Goal: Task Accomplishment & Management: Use online tool/utility

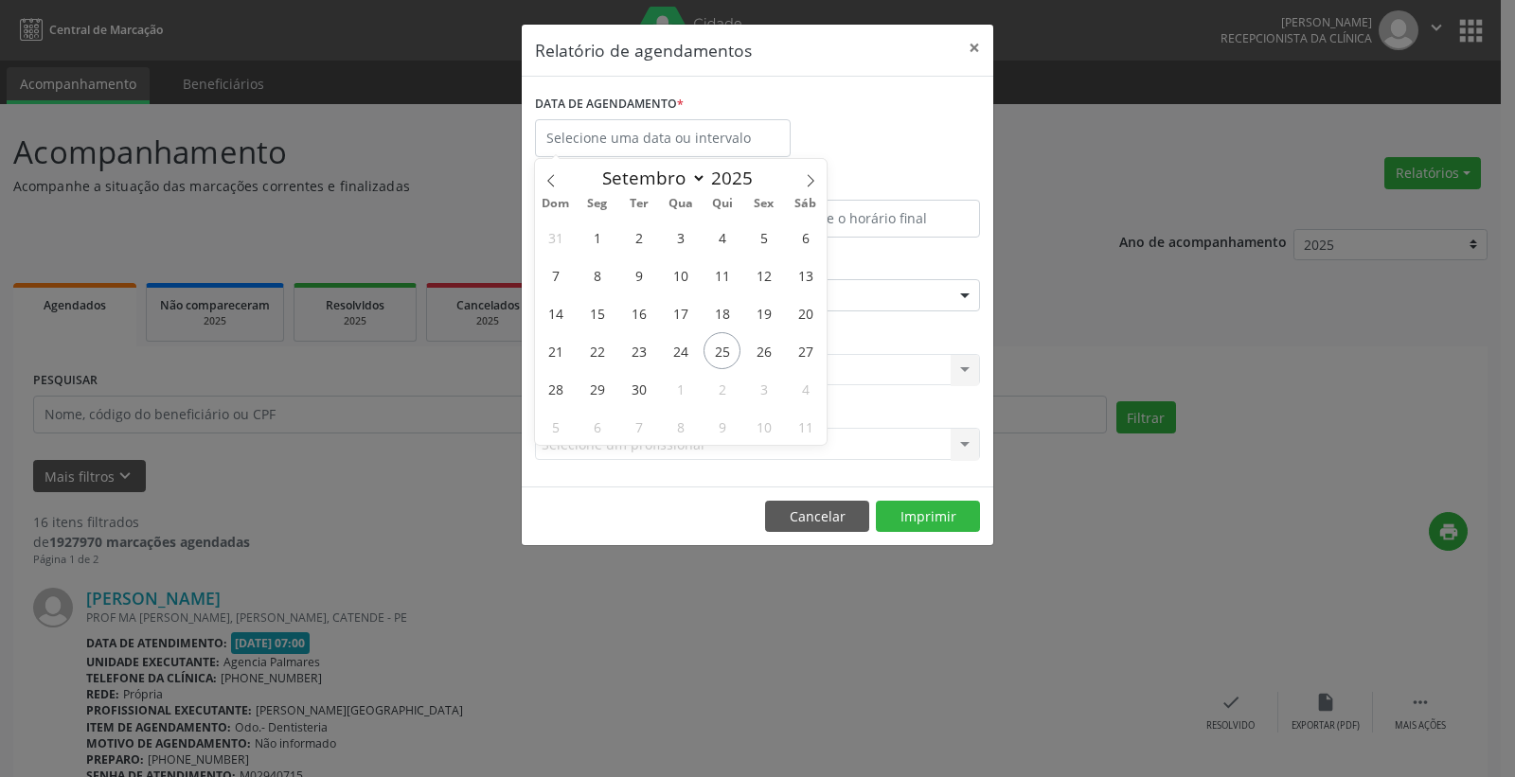
select select "8"
click at [720, 319] on span "18" at bounding box center [721, 312] width 37 height 37
type input "[DATE]"
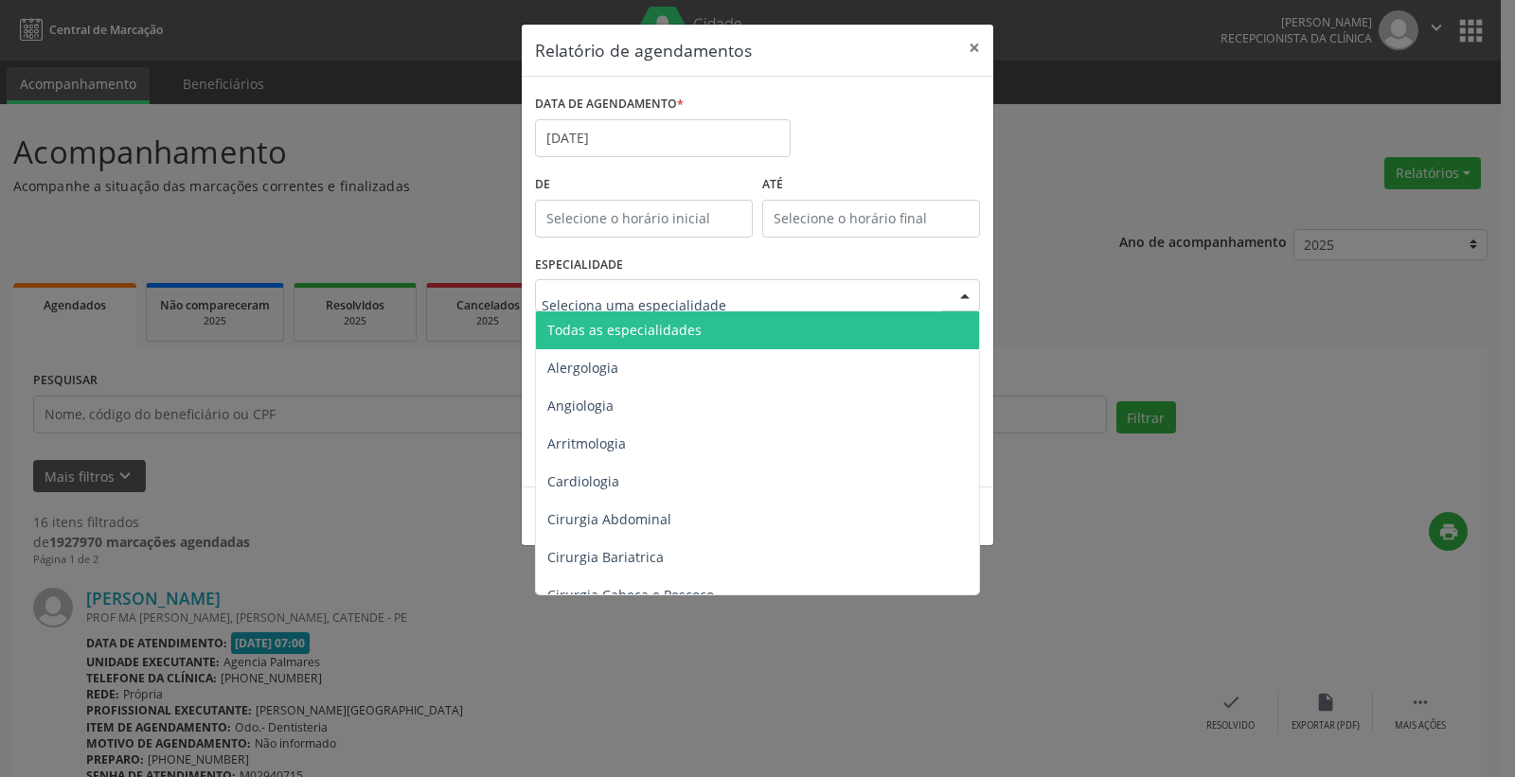
click at [646, 327] on span "Todas as especialidades" at bounding box center [624, 330] width 154 height 18
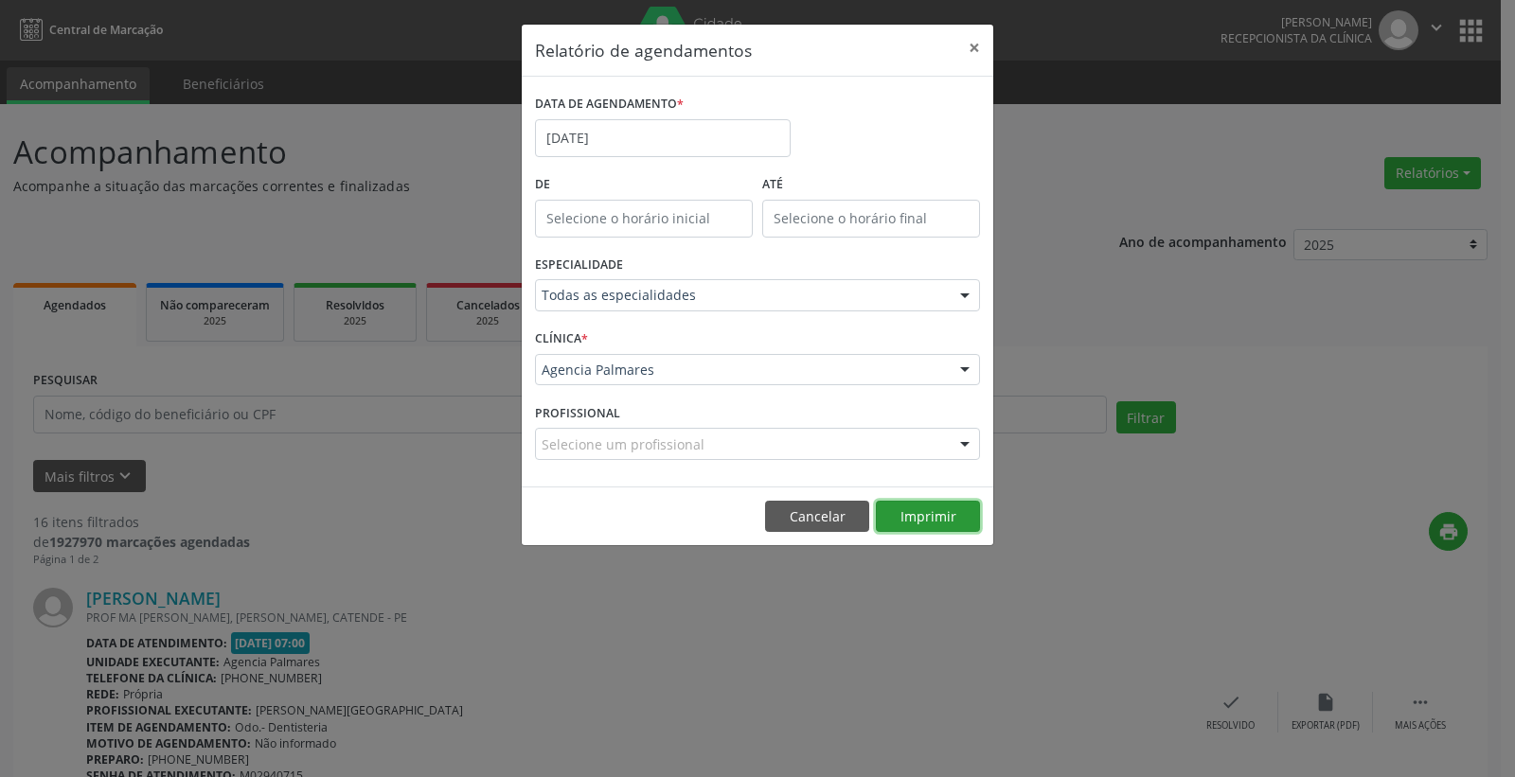
click at [926, 516] on button "Imprimir" at bounding box center [928, 517] width 104 height 32
click at [628, 136] on input "[DATE]" at bounding box center [663, 138] width 256 height 38
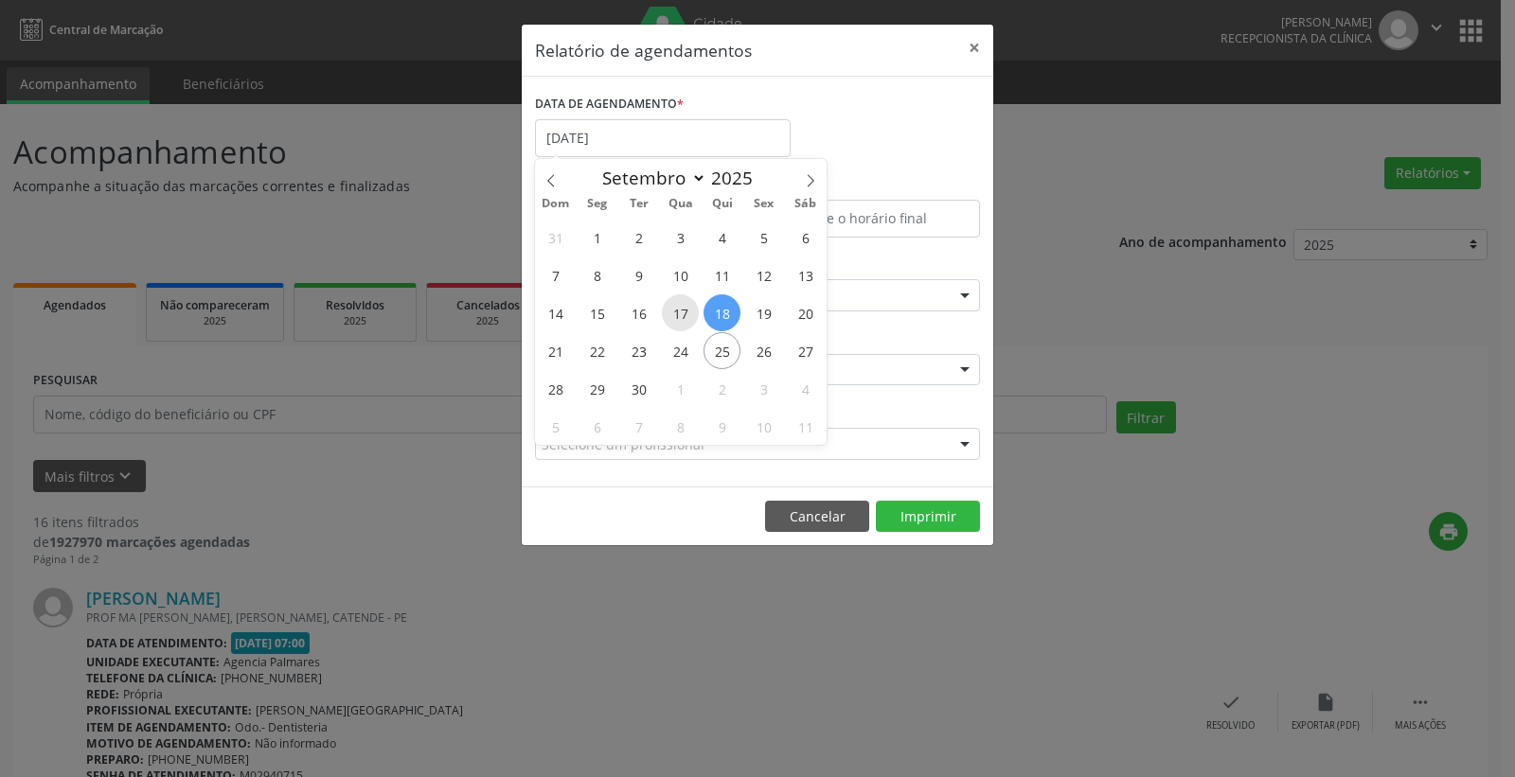
click at [675, 316] on span "17" at bounding box center [680, 312] width 37 height 37
type input "[DATE]"
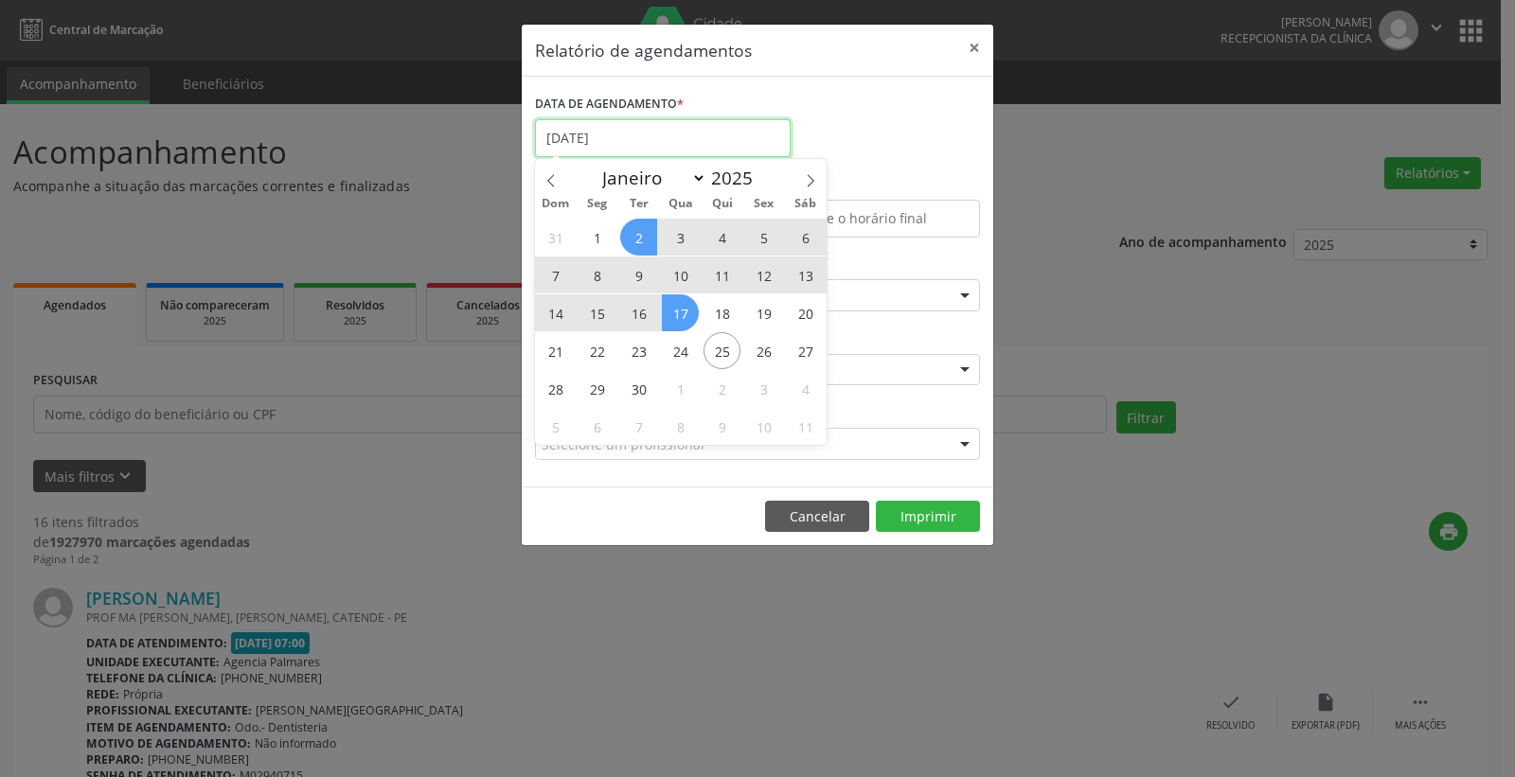
click at [626, 133] on input "[DATE]" at bounding box center [663, 138] width 256 height 38
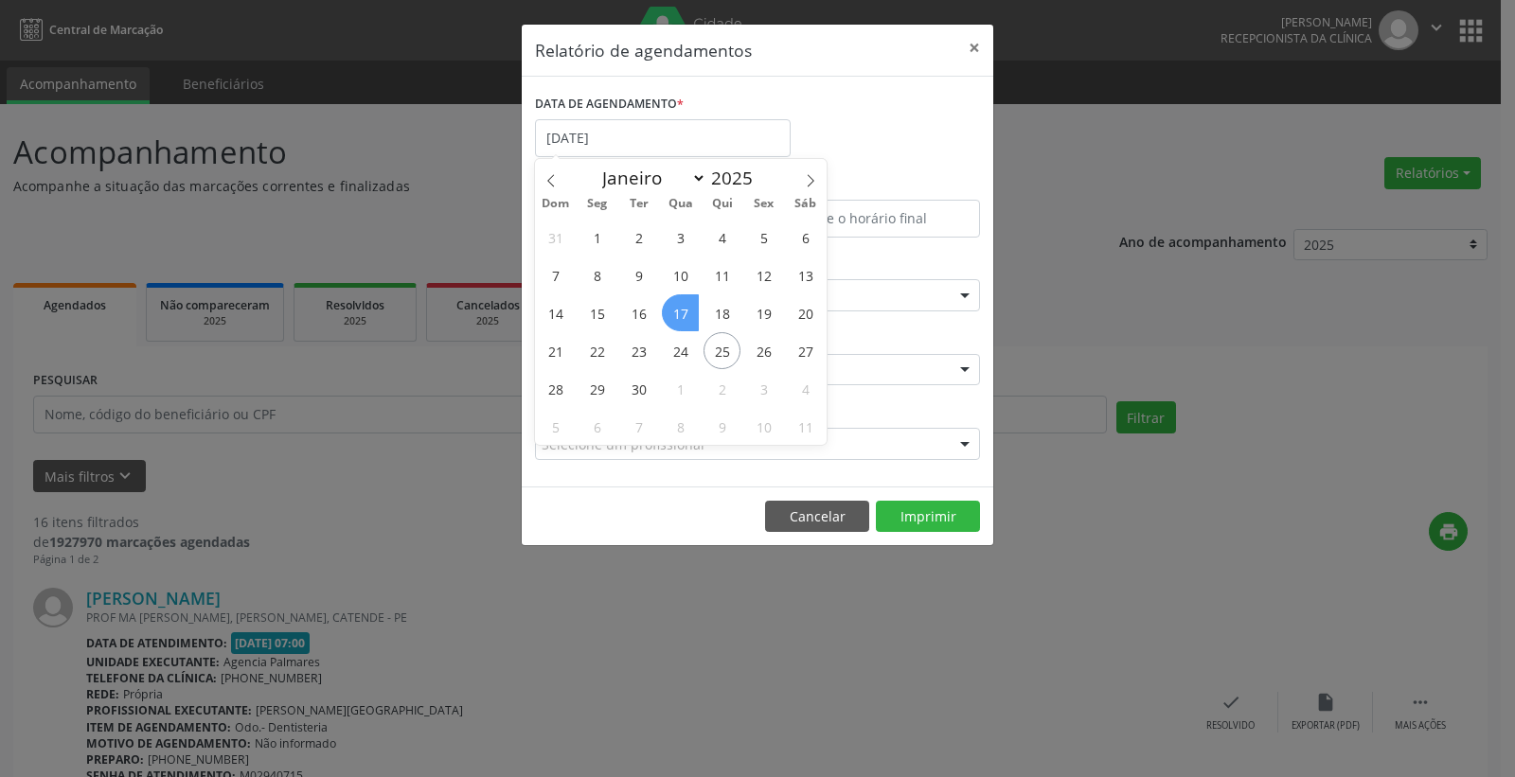
click at [676, 313] on span "17" at bounding box center [680, 312] width 37 height 37
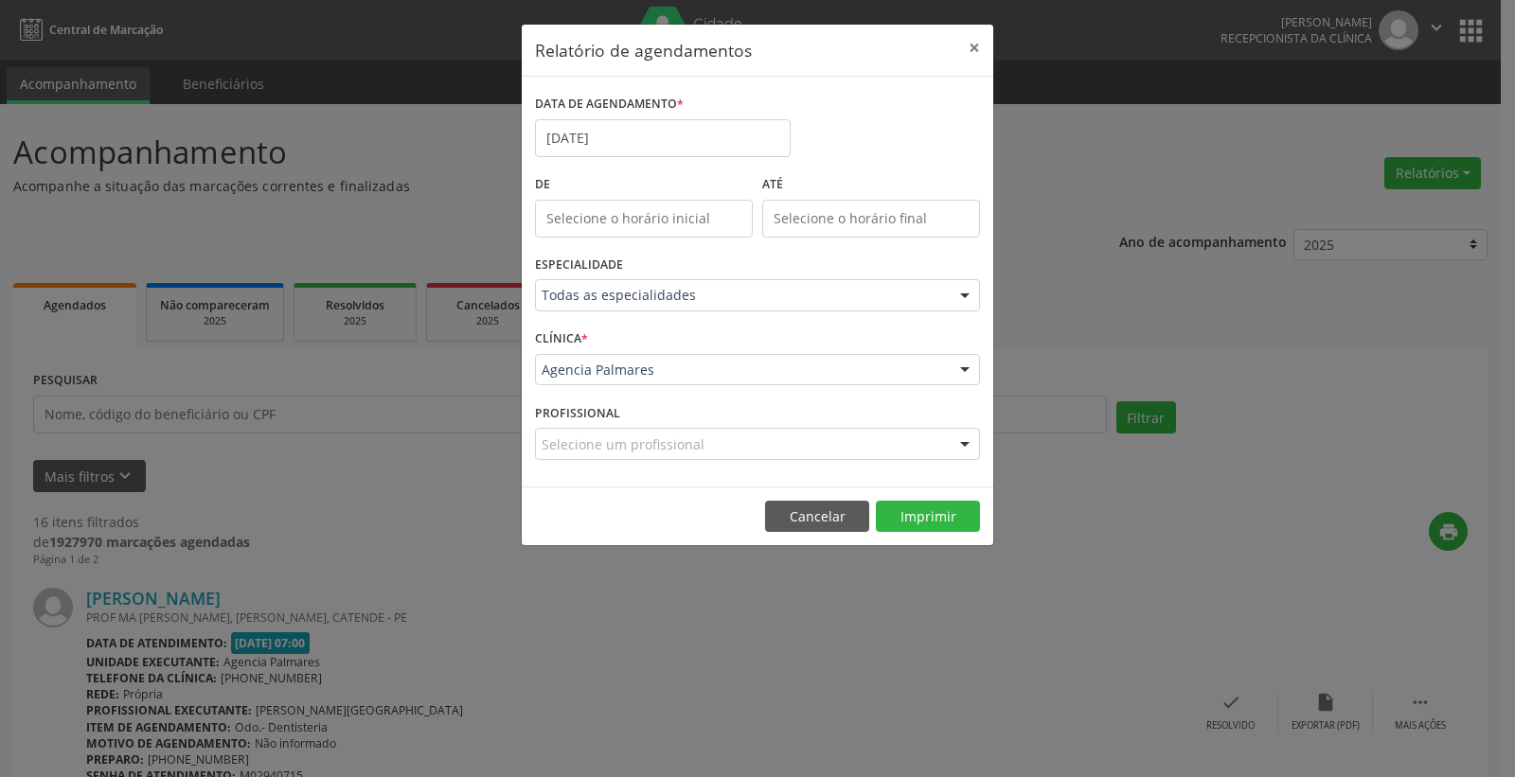
click at [676, 313] on div "ESPECIALIDADE Todas as especialidades Todas as especialidades Alergologia Angio…" at bounding box center [757, 288] width 454 height 74
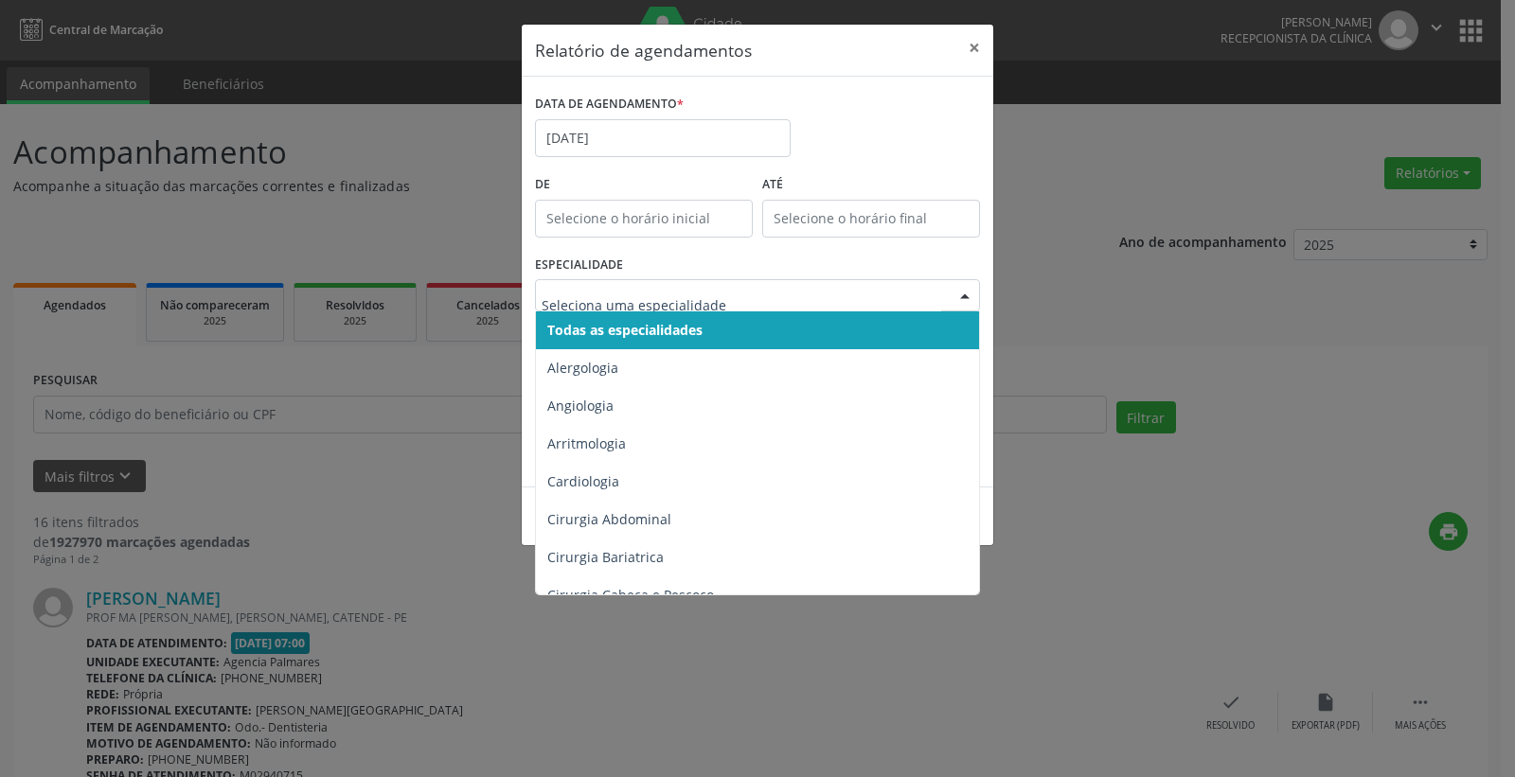
click at [965, 296] on div at bounding box center [964, 296] width 28 height 32
click at [775, 331] on span "Todas as especialidades" at bounding box center [759, 330] width 446 height 38
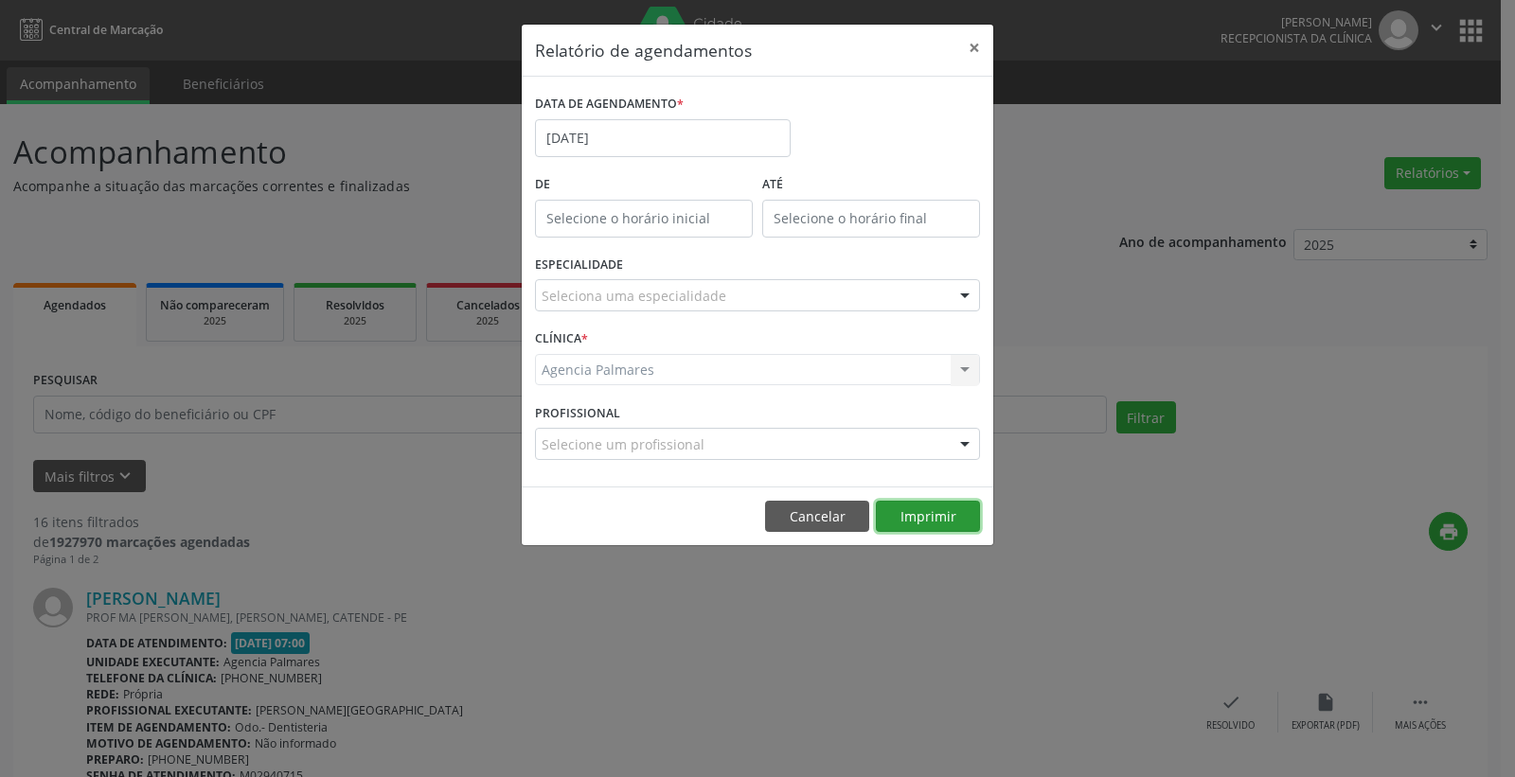
click at [938, 514] on button "Imprimir" at bounding box center [928, 517] width 104 height 32
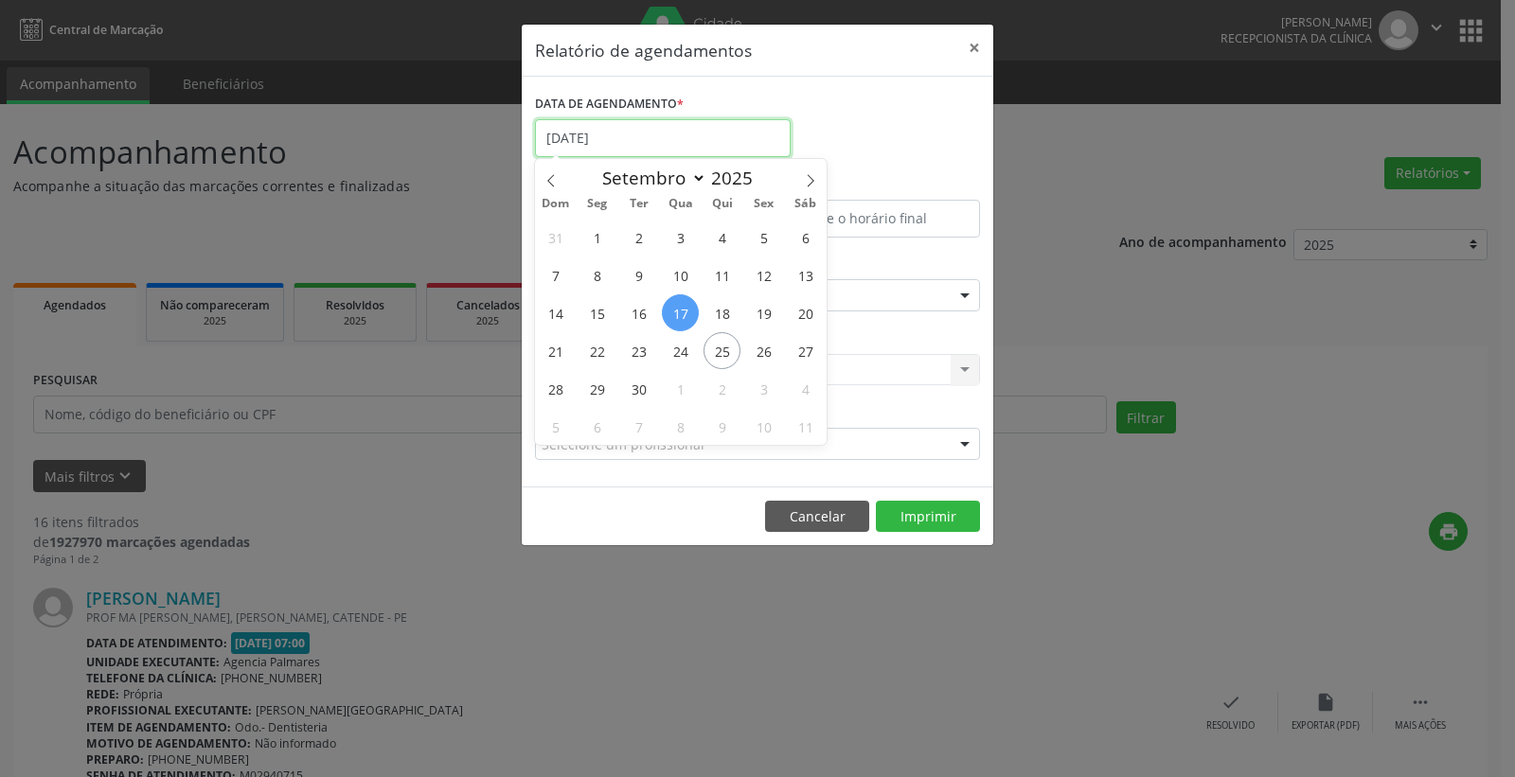
click at [633, 136] on input "[DATE]" at bounding box center [663, 138] width 256 height 38
click at [682, 352] on span "24" at bounding box center [680, 350] width 37 height 37
type input "[DATE]"
click at [682, 352] on span "24" at bounding box center [680, 350] width 37 height 37
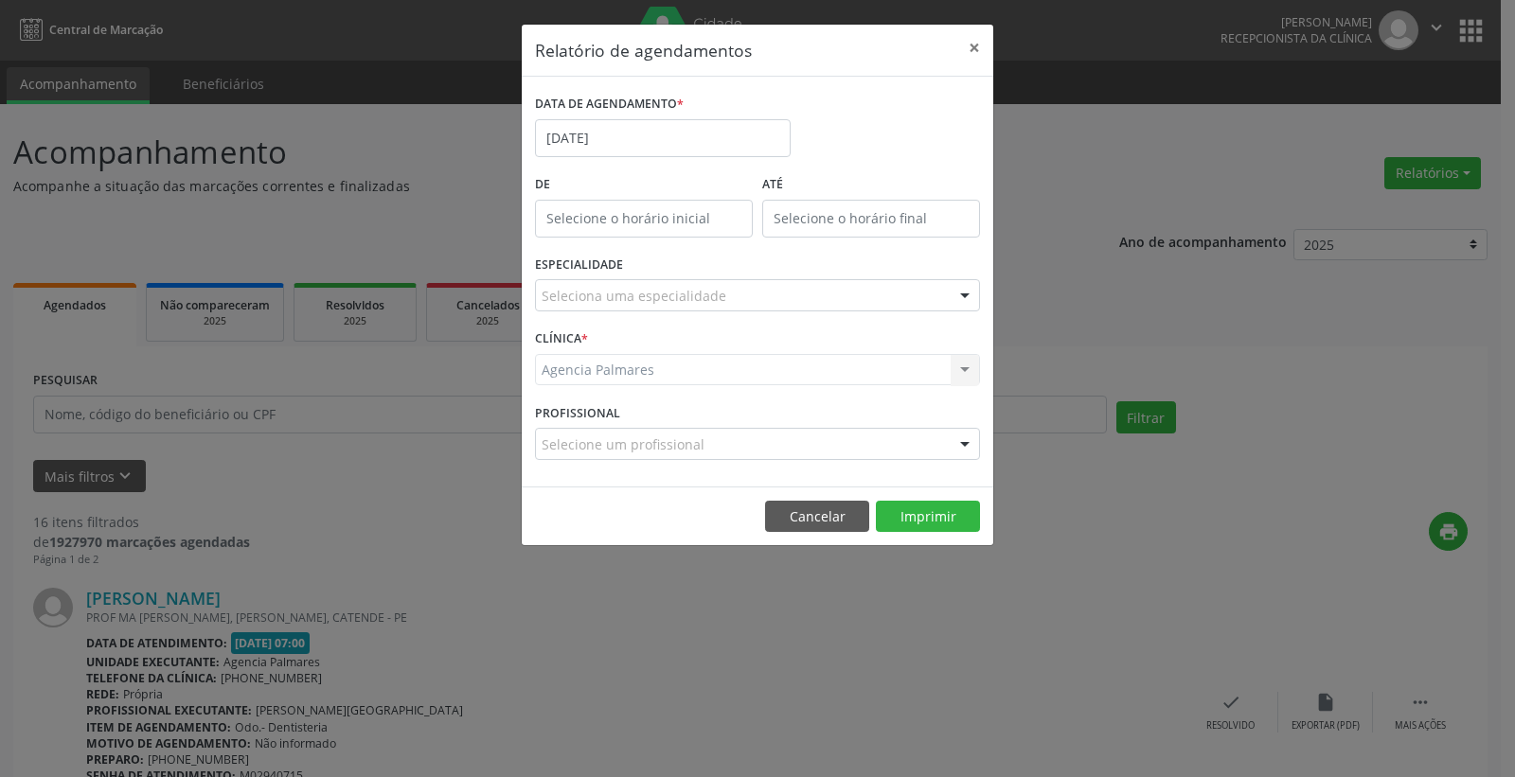
click at [789, 293] on div "Seleciona uma especialidade" at bounding box center [757, 295] width 445 height 32
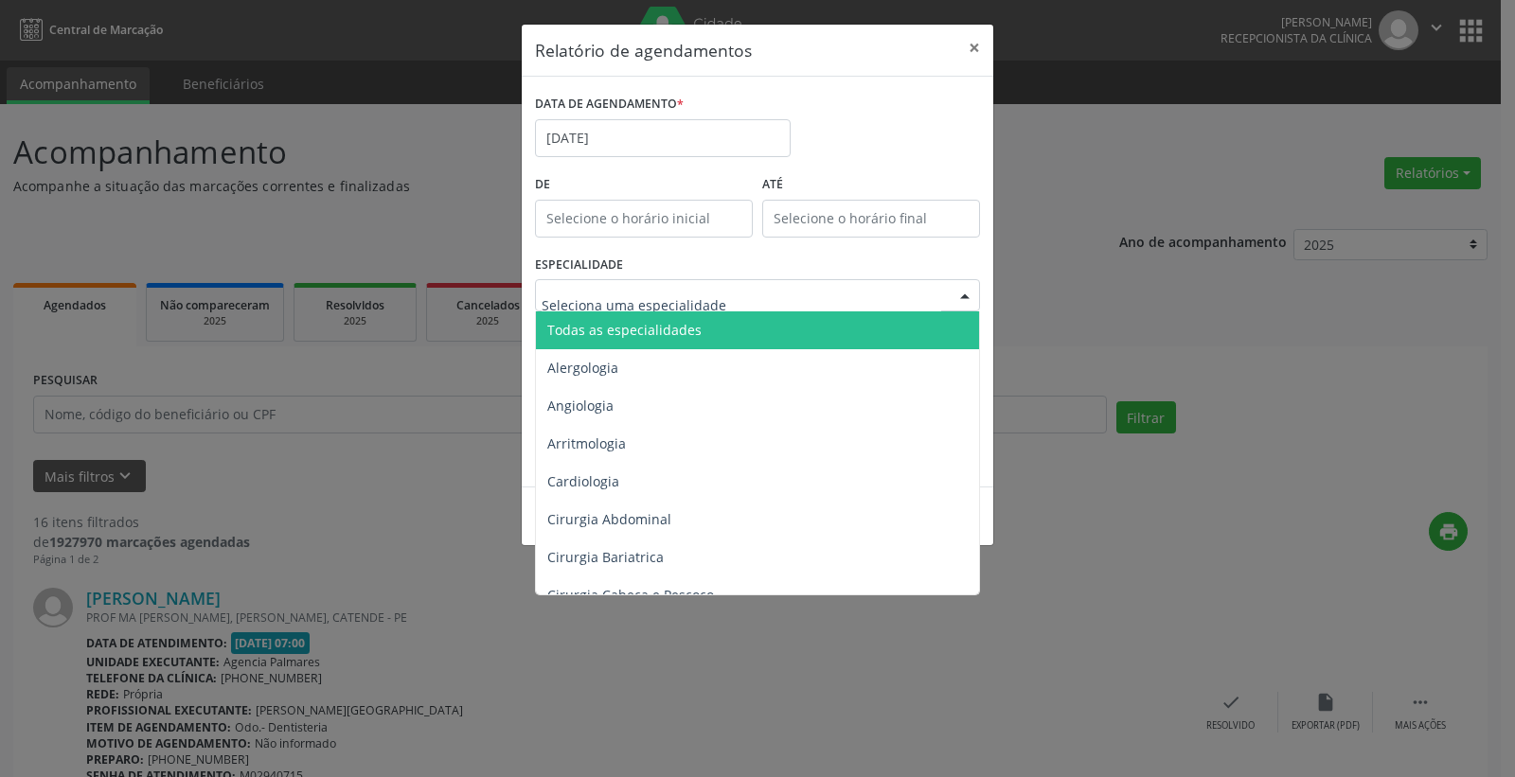
click at [665, 334] on span "Todas as especialidades" at bounding box center [624, 330] width 154 height 18
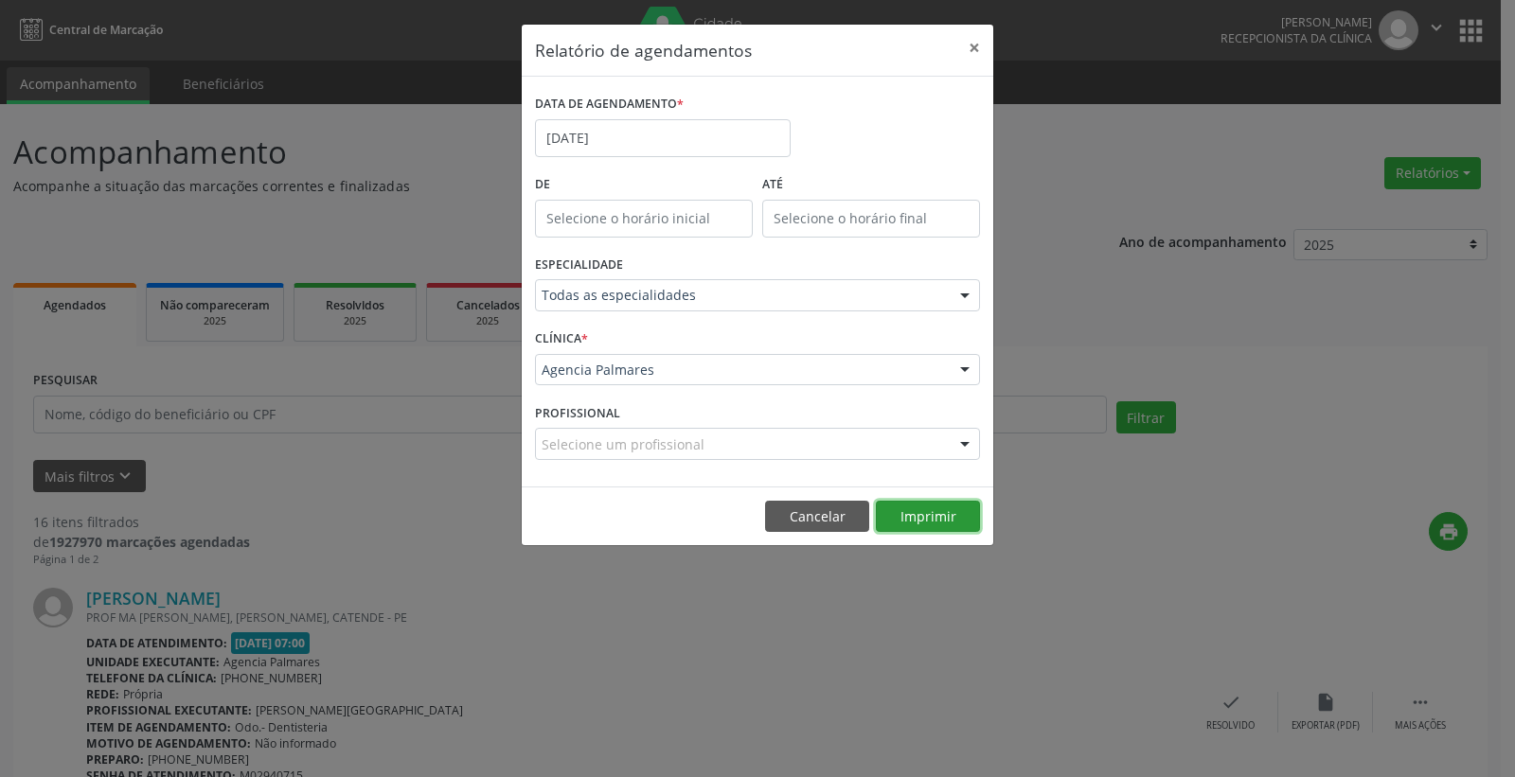
click at [923, 514] on button "Imprimir" at bounding box center [928, 517] width 104 height 32
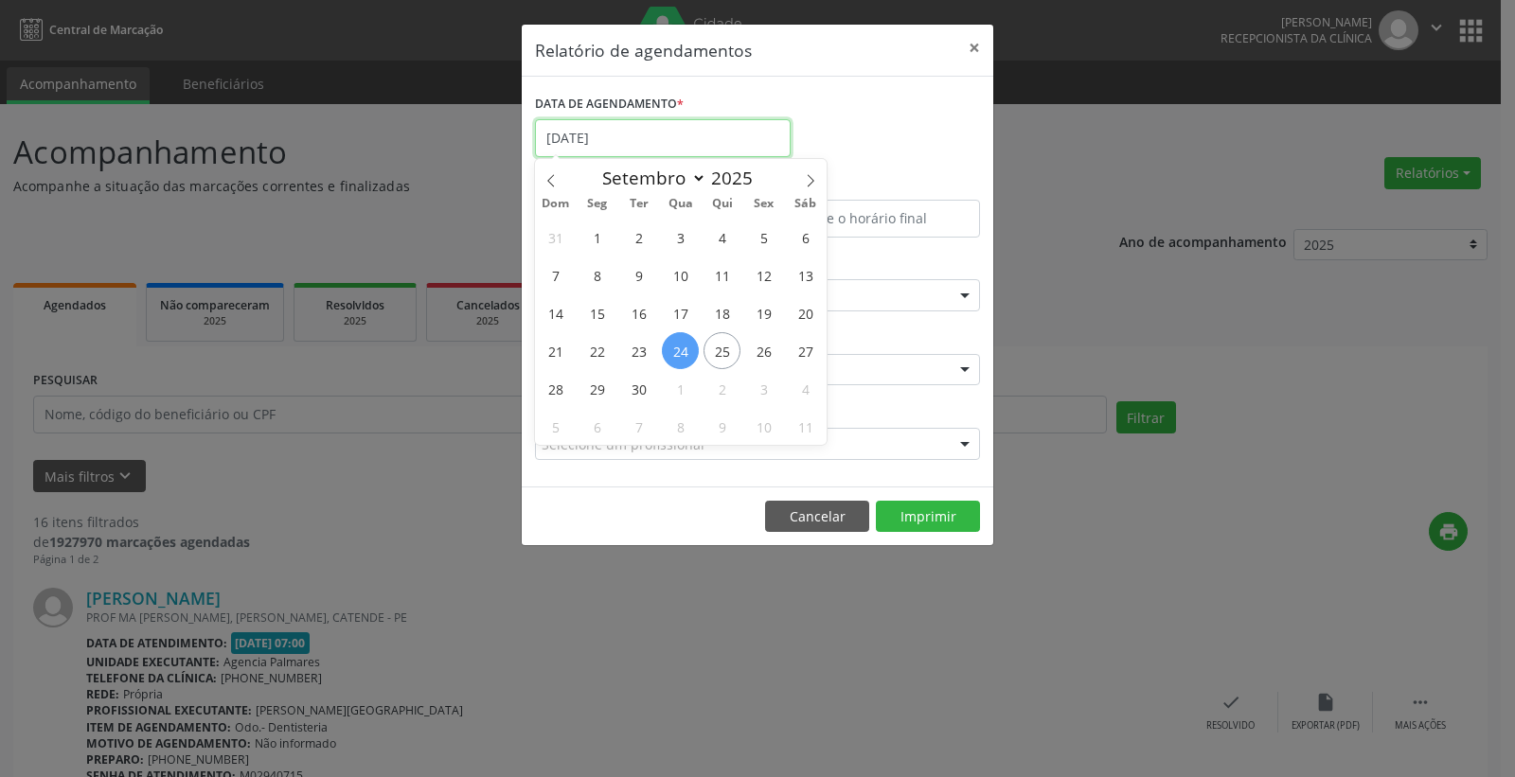
click at [612, 137] on input "[DATE]" at bounding box center [663, 138] width 256 height 38
click at [974, 50] on button "×" at bounding box center [974, 48] width 38 height 46
